Goal: Task Accomplishment & Management: Use online tool/utility

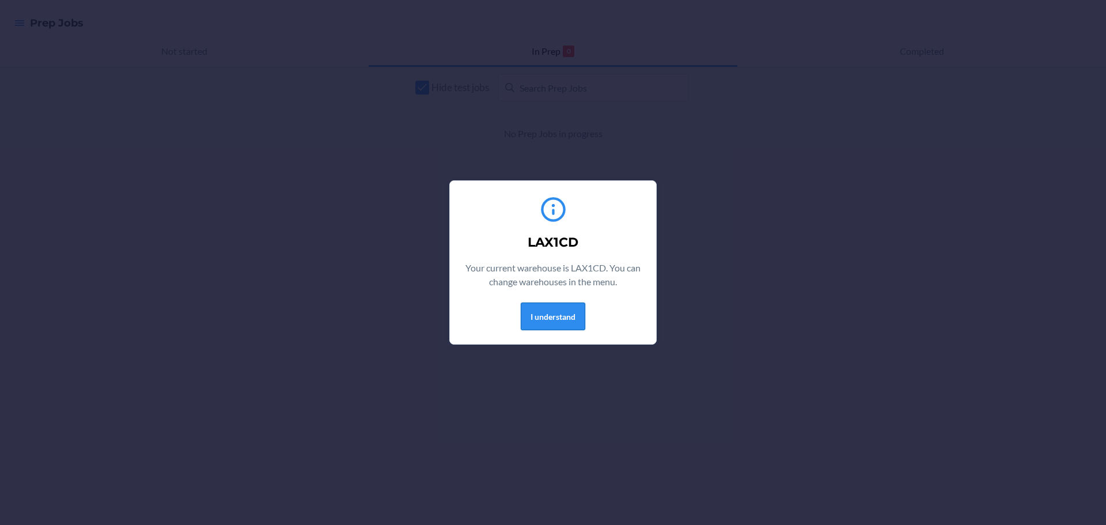
click at [577, 324] on button "I understand" at bounding box center [553, 317] width 65 height 28
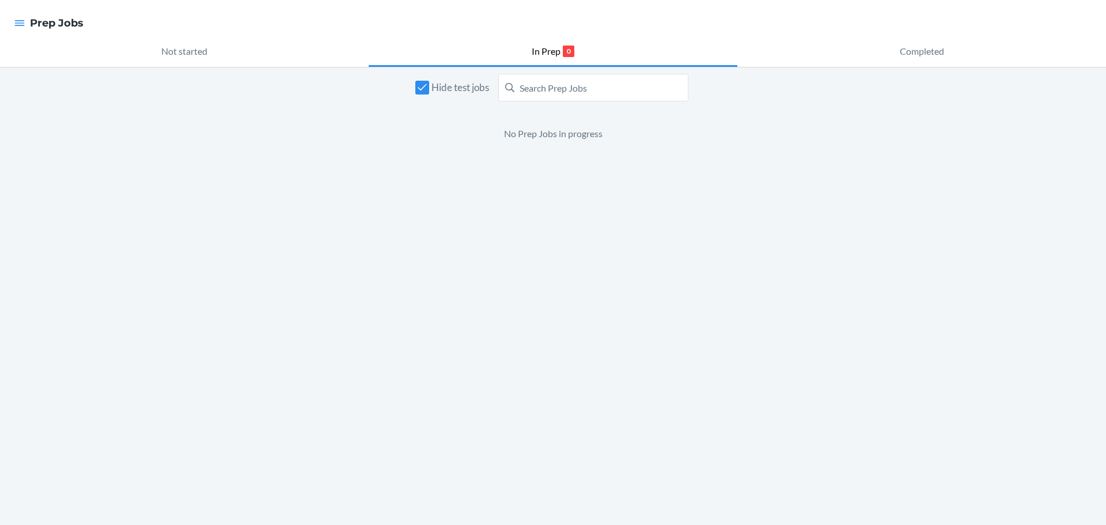
drag, startPoint x: 24, startPoint y: 13, endPoint x: 28, endPoint y: 45, distance: 32.6
click at [23, 13] on div at bounding box center [19, 23] width 21 height 24
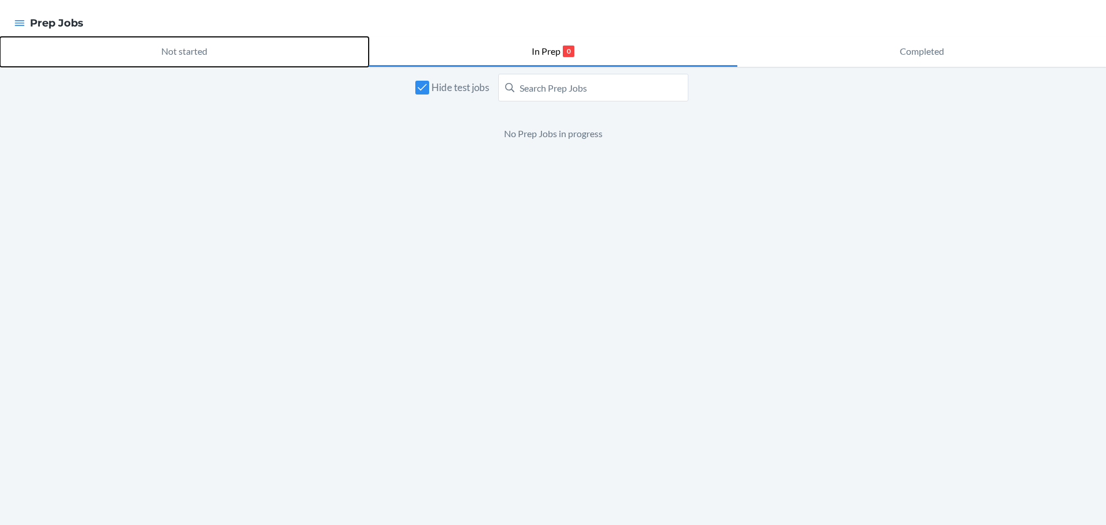
drag, startPoint x: 28, startPoint y: 43, endPoint x: 24, endPoint y: 33, distance: 10.8
click at [24, 37] on button "Not started" at bounding box center [184, 52] width 369 height 30
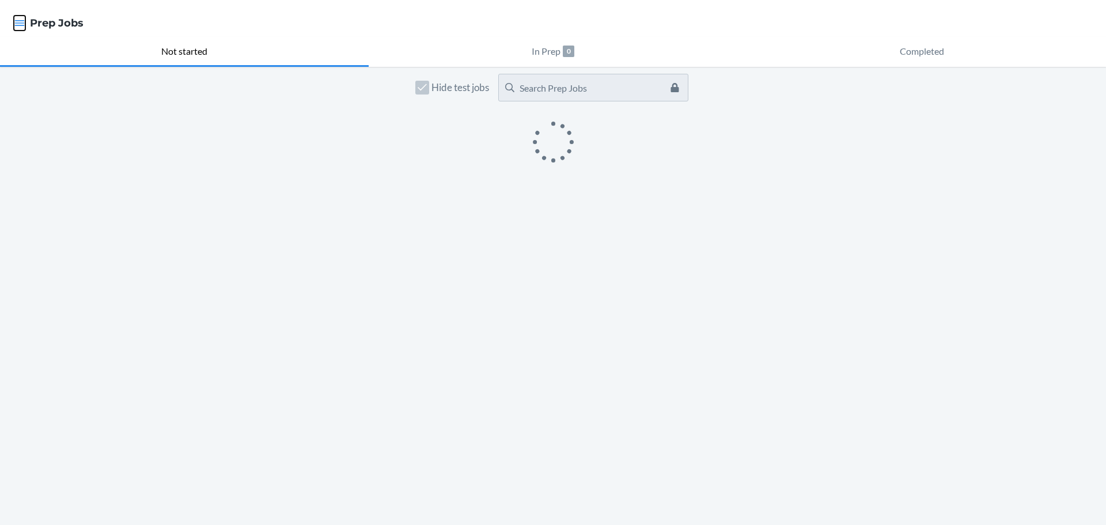
click at [22, 21] on icon "button" at bounding box center [20, 23] width 10 height 6
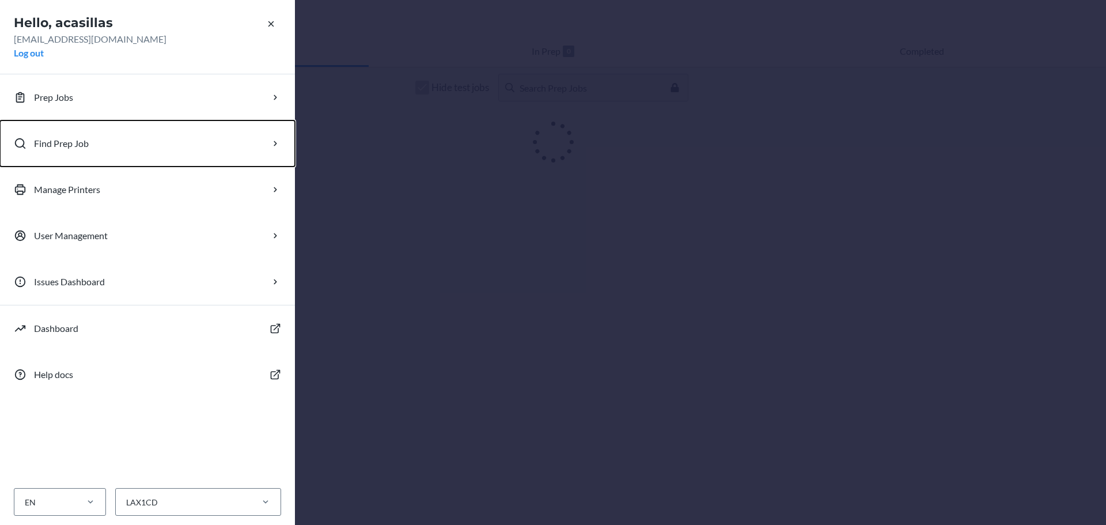
click at [49, 140] on p "Find Prep Job" at bounding box center [61, 144] width 55 height 14
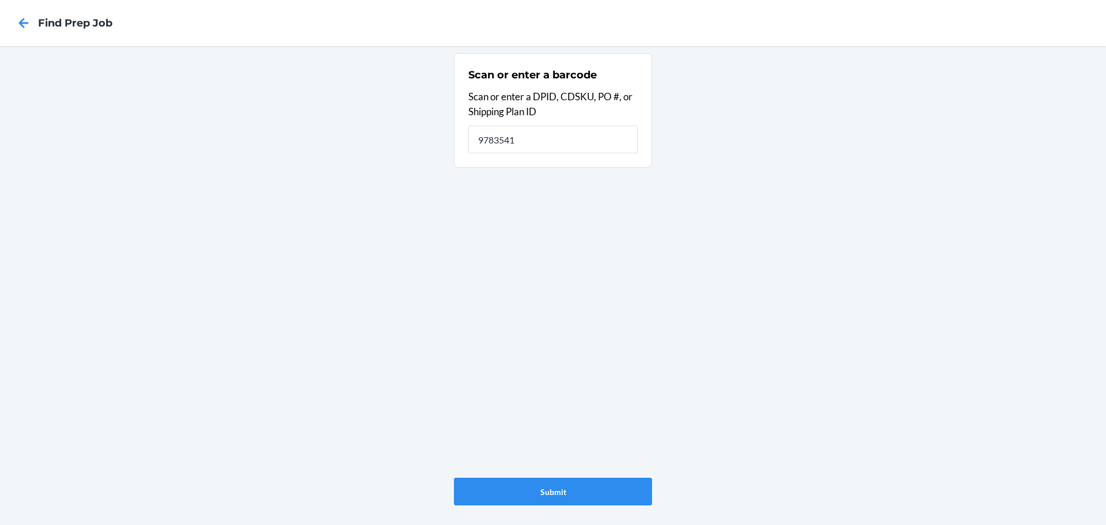
type input "9783541"
